Goal: Find specific page/section: Find specific page/section

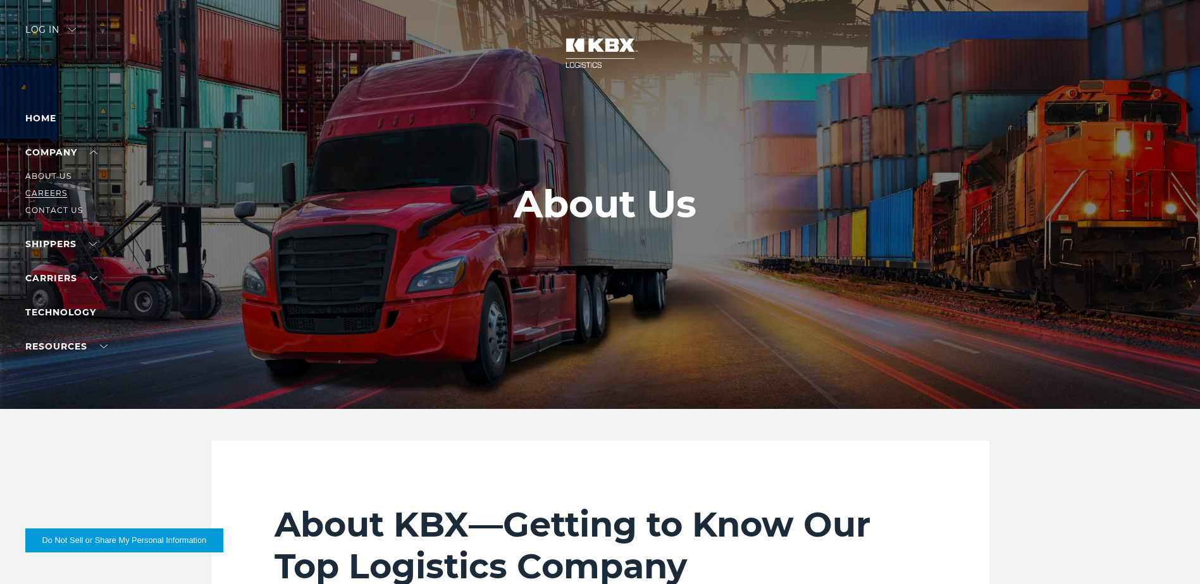
click at [49, 195] on link "Careers" at bounding box center [46, 192] width 42 height 9
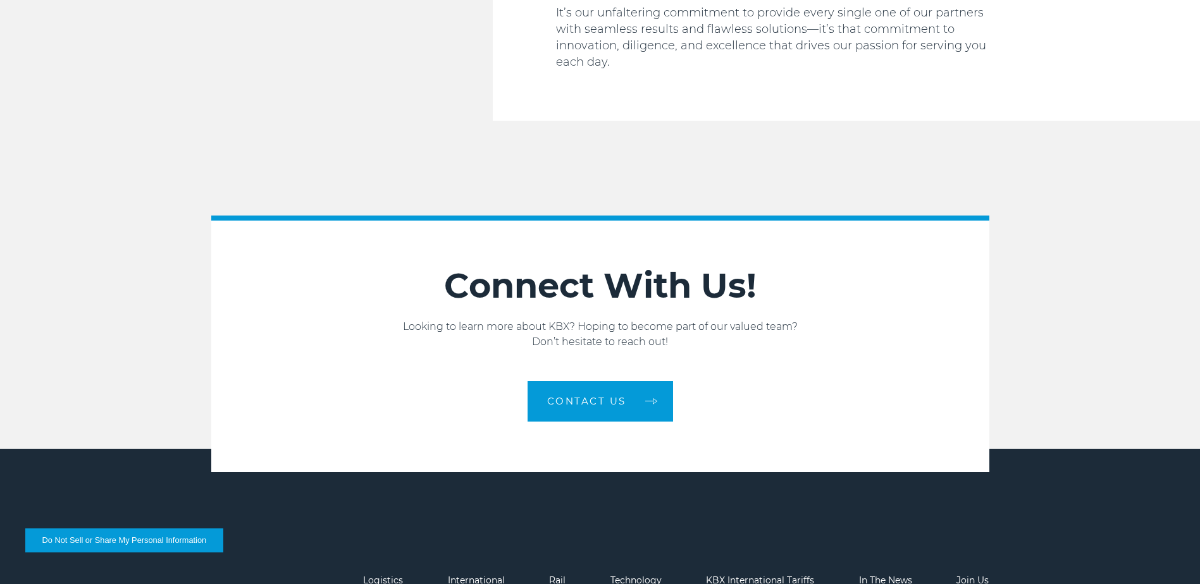
scroll to position [2064, 0]
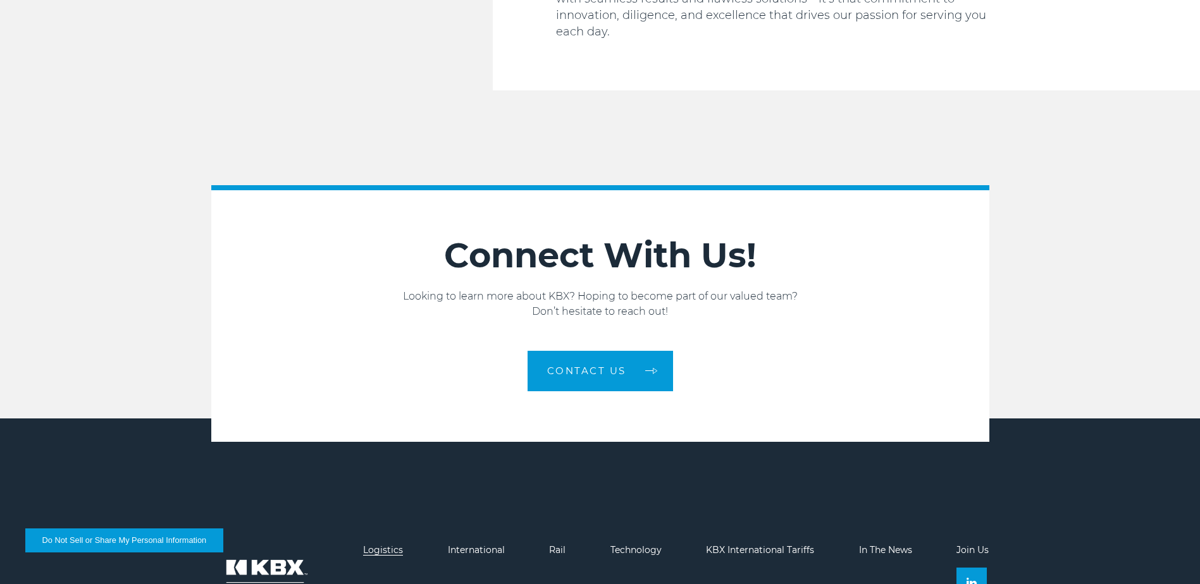
click at [388, 545] on link "Logistics" at bounding box center [383, 550] width 40 height 11
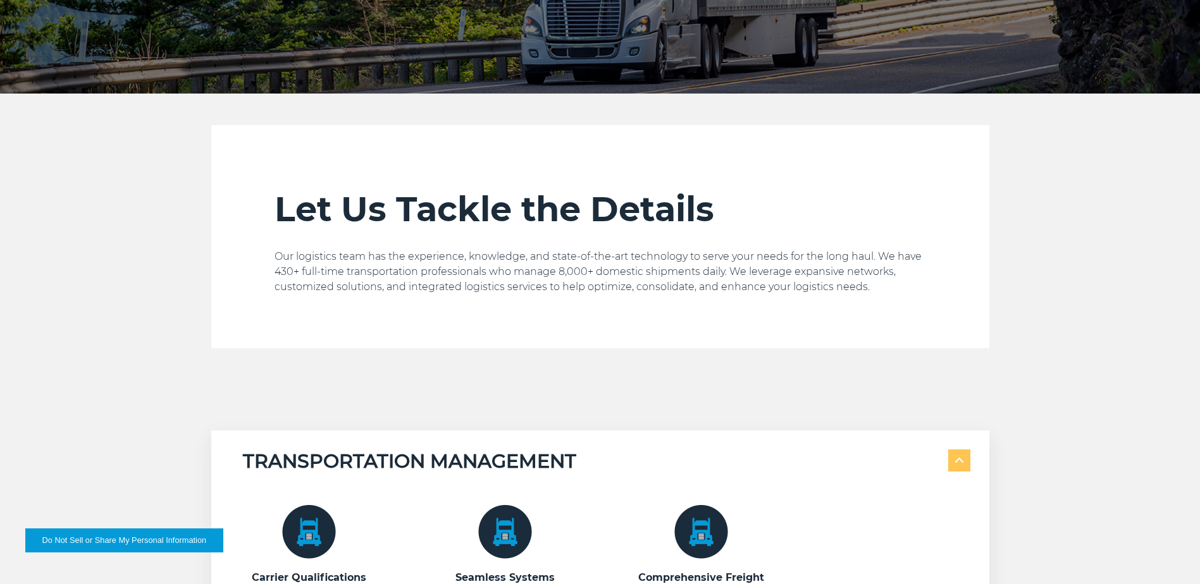
scroll to position [317, 0]
